Goal: Transaction & Acquisition: Download file/media

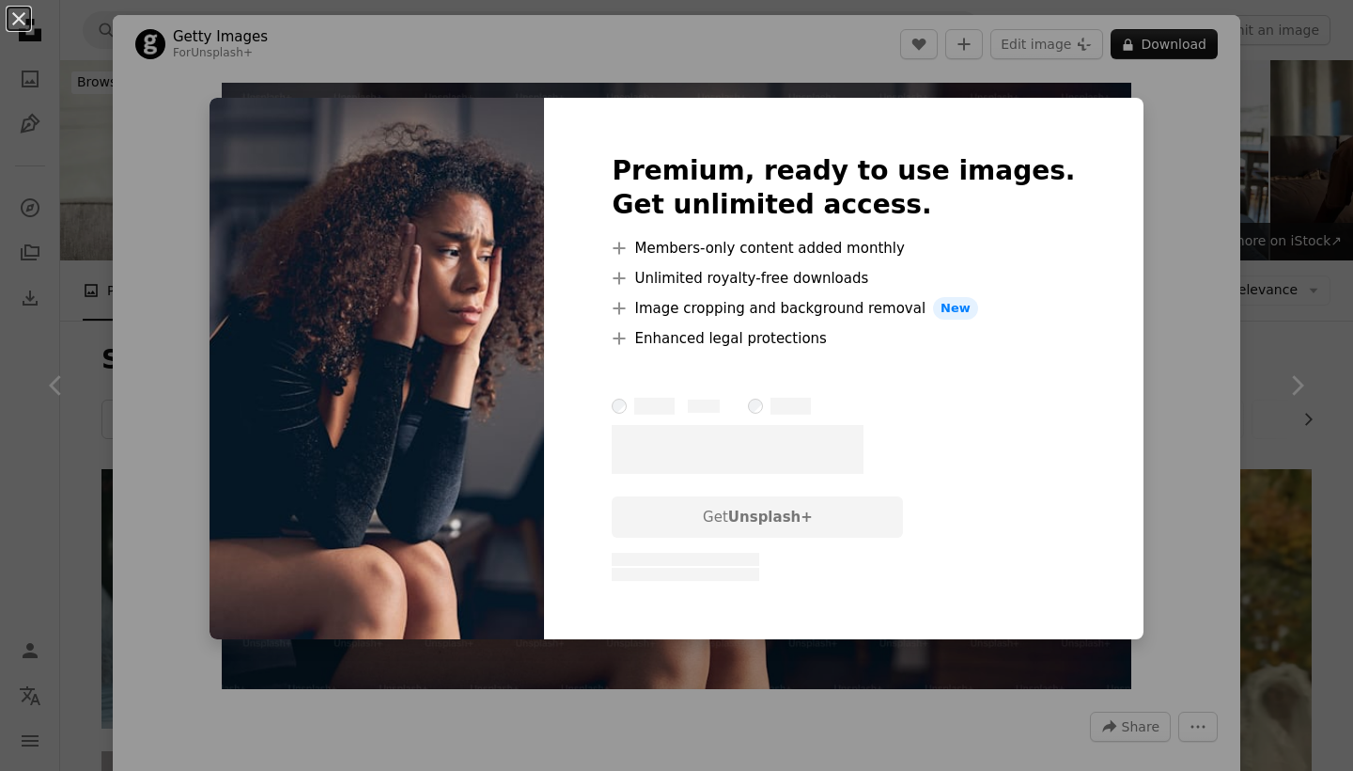
scroll to position [14327, 0]
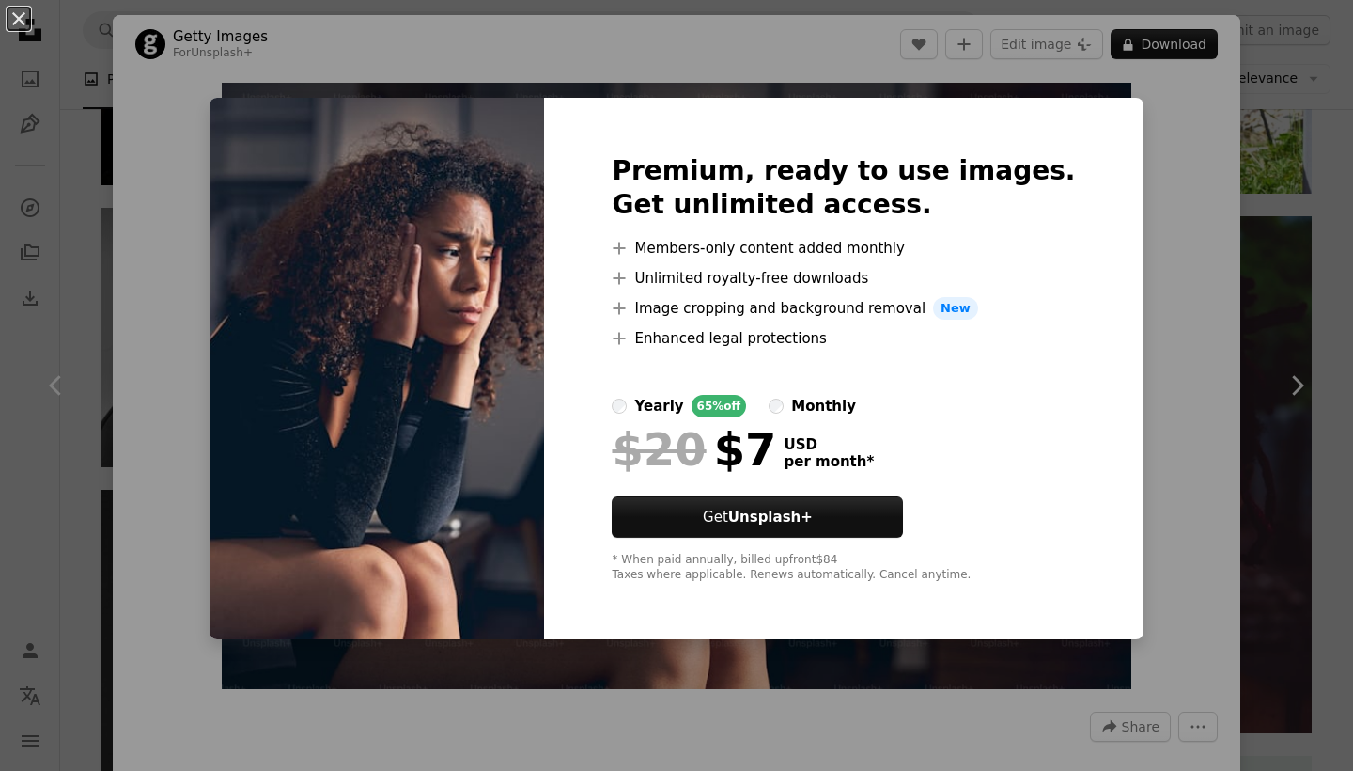
click at [1306, 293] on div "An X shape Premium, ready to use images. Get unlimited access. A plus sign Memb…" at bounding box center [676, 385] width 1353 height 771
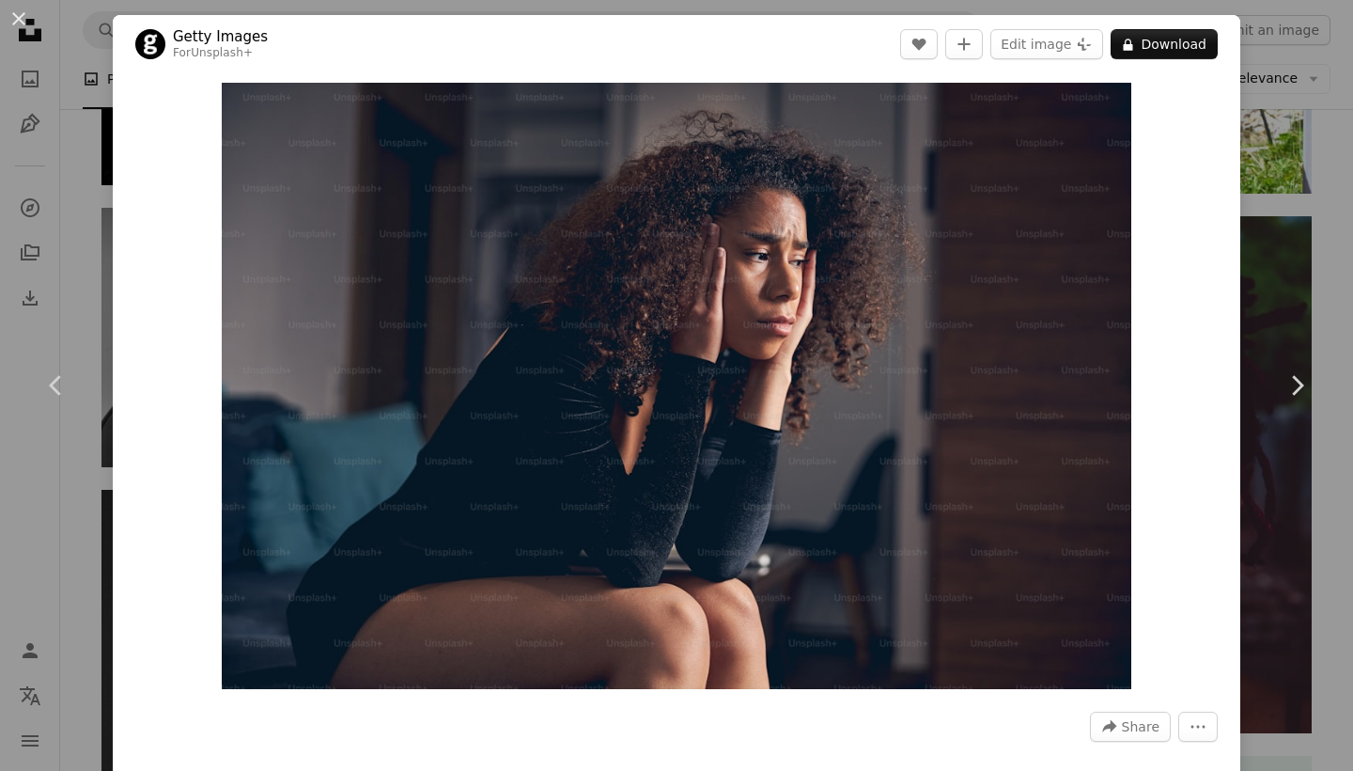
click at [1253, 100] on div "An X shape Chevron left Chevron right Getty Images For Unsplash+ A heart A plus…" at bounding box center [676, 385] width 1353 height 771
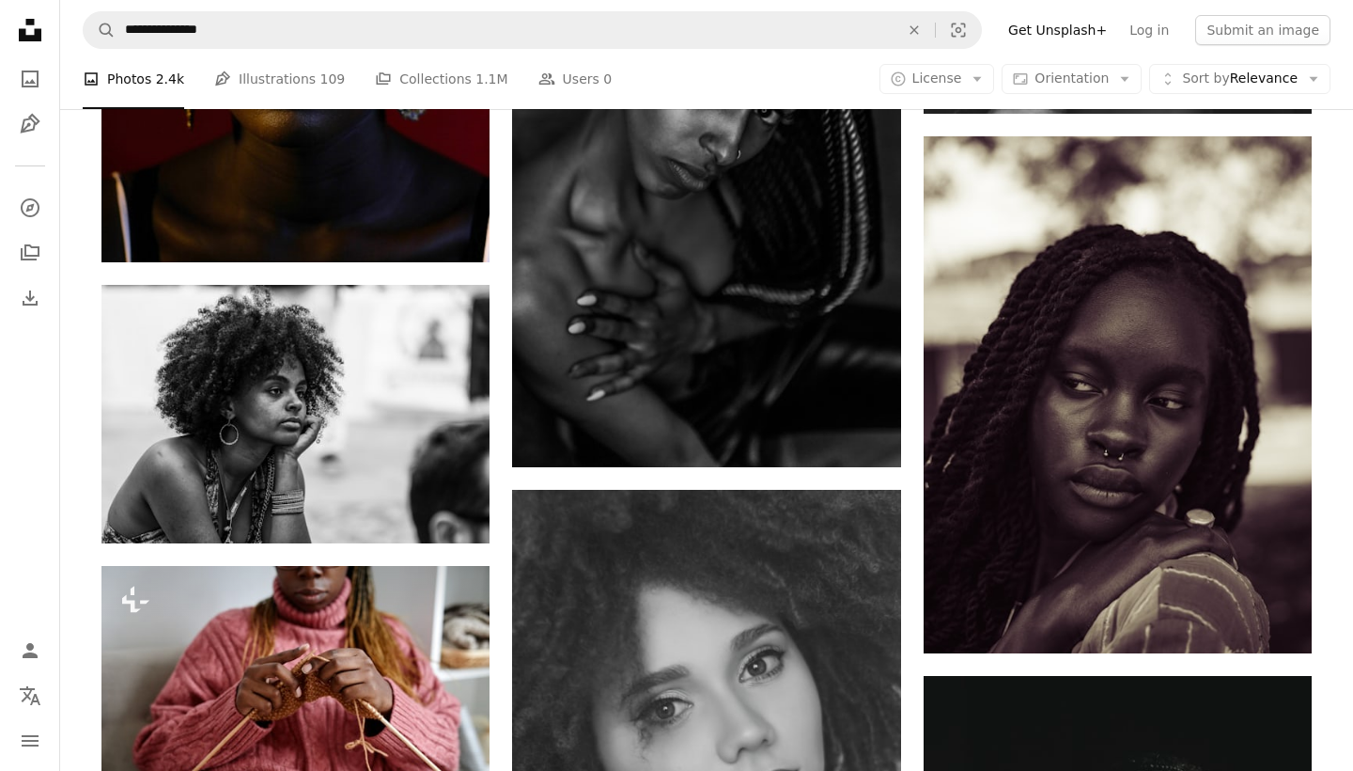
scroll to position [23883, 0]
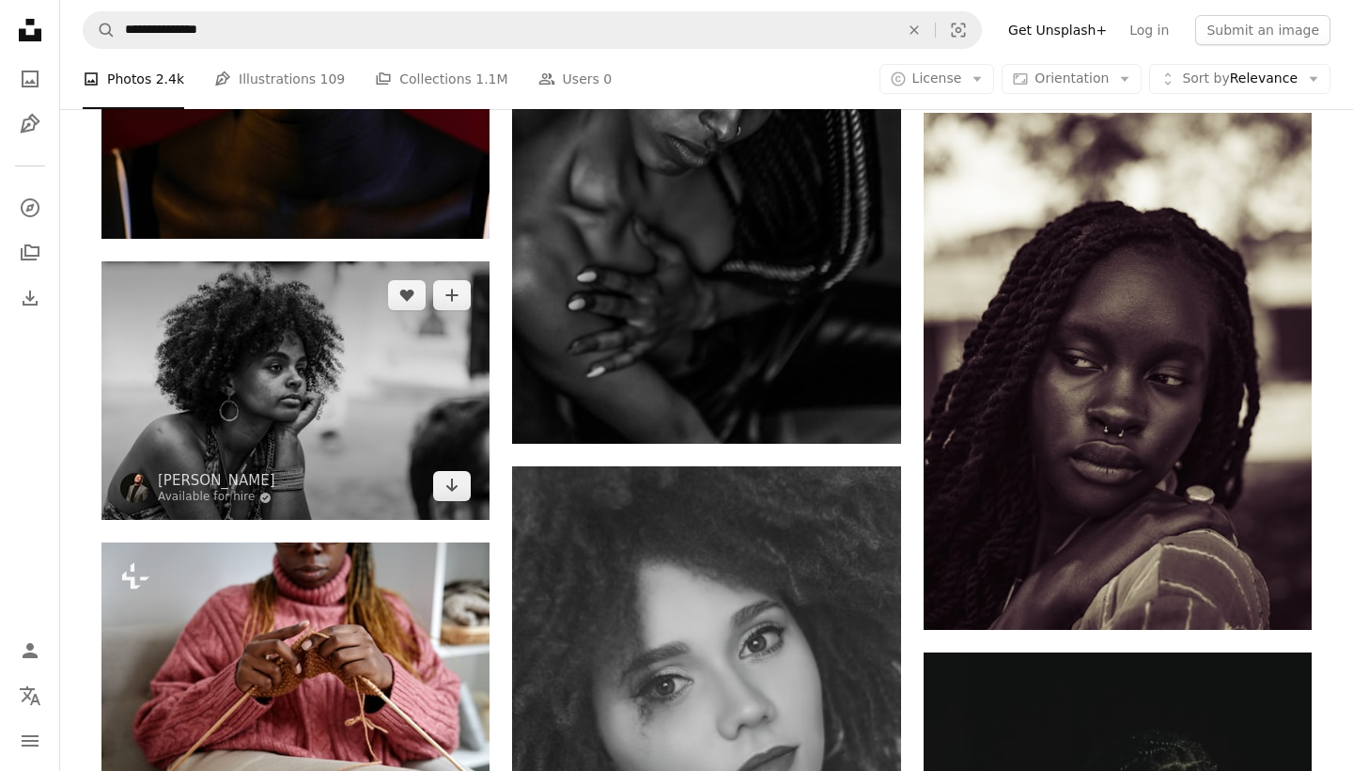
click at [390, 397] on img at bounding box center [295, 390] width 388 height 258
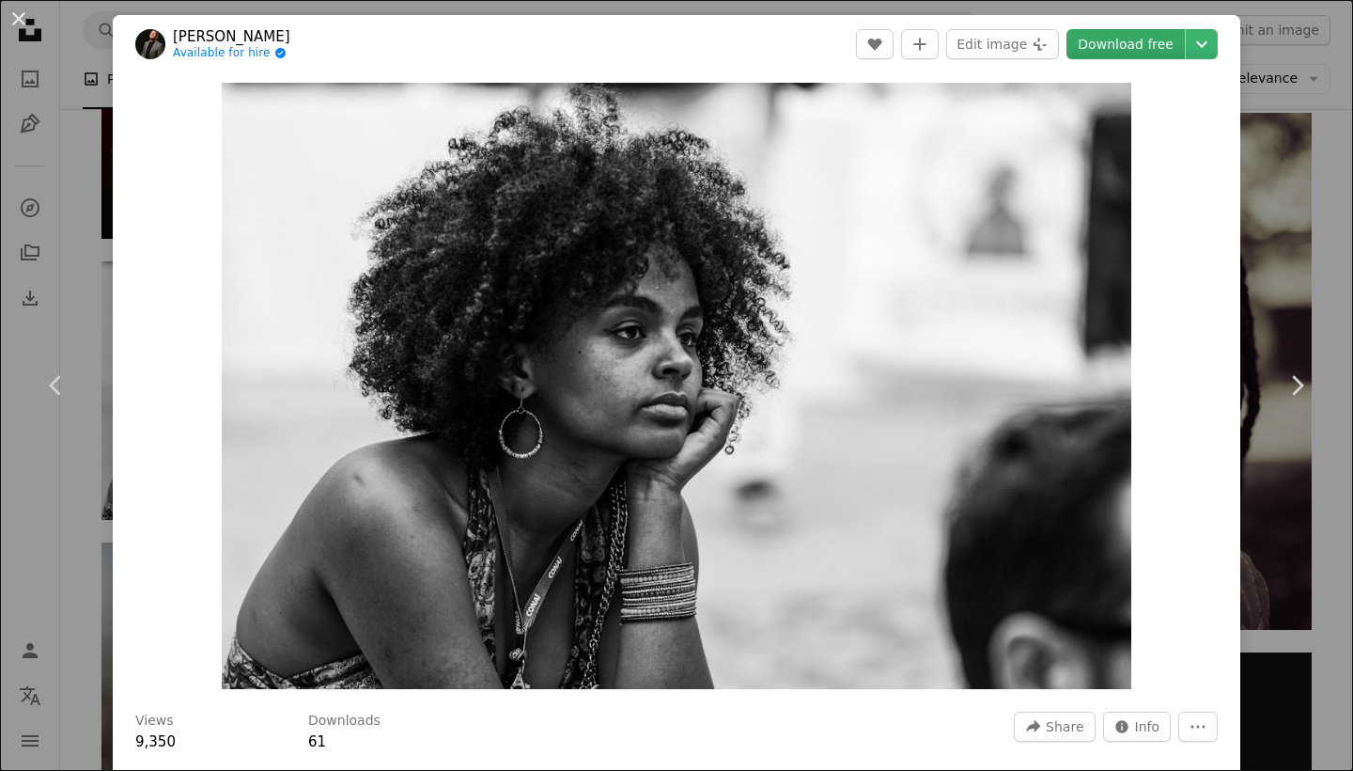
click at [1142, 38] on link "Download free" at bounding box center [1126, 44] width 118 height 30
